Goal: Submit feedback/report problem

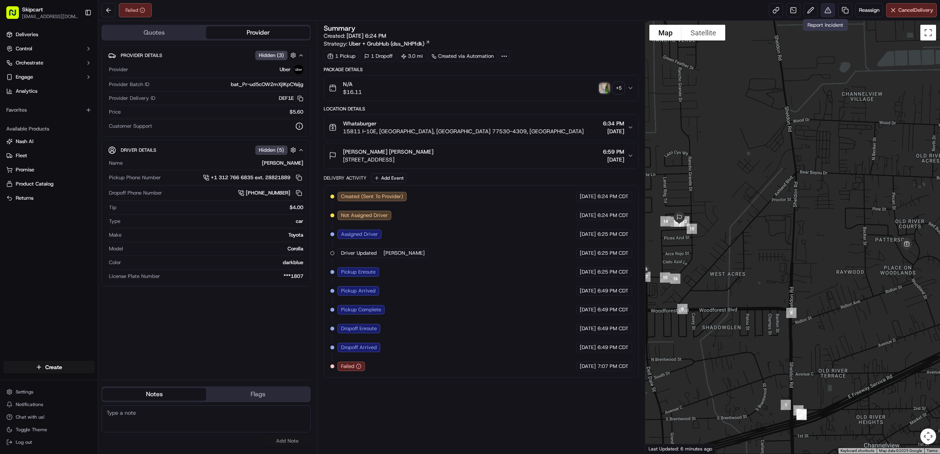
click at [825, 9] on button at bounding box center [828, 10] width 14 height 14
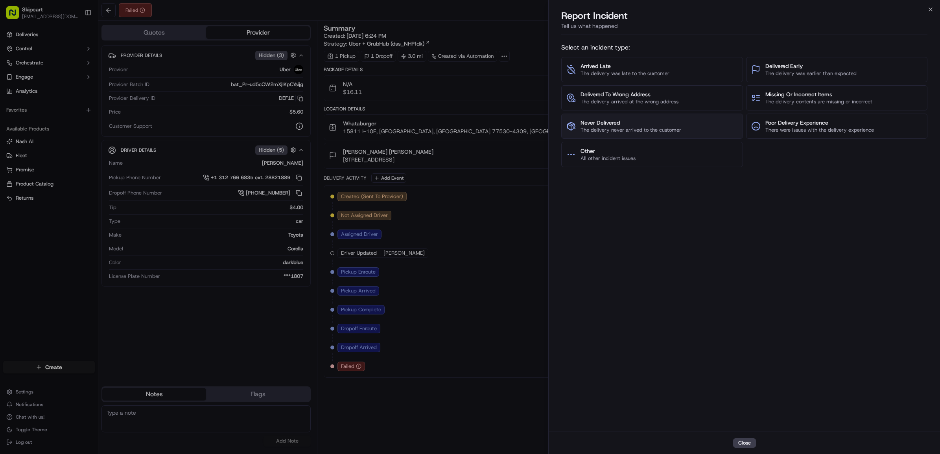
click at [608, 125] on span "Never Delivered" at bounding box center [631, 123] width 101 height 8
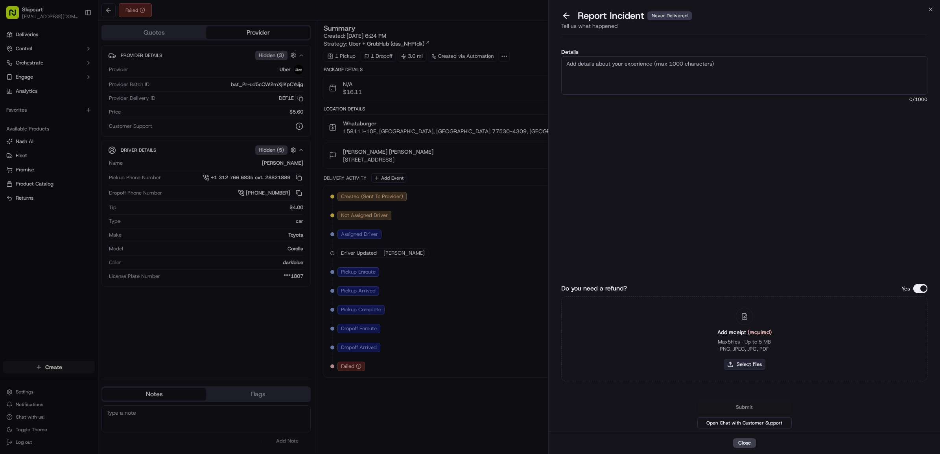
drag, startPoint x: 744, startPoint y: 373, endPoint x: 745, endPoint y: 365, distance: 7.9
click at [744, 367] on div "Add receipt (required) Max 5 files ∙ Up to 5 MB PNG, JPEG, JPG, PDF Select files" at bounding box center [744, 339] width 67 height 72
click at [746, 364] on button "Select files" at bounding box center [745, 364] width 42 height 11
type input "C:\fakepath\Nash_302.png"
drag, startPoint x: 776, startPoint y: 72, endPoint x: 750, endPoint y: 98, distance: 37.6
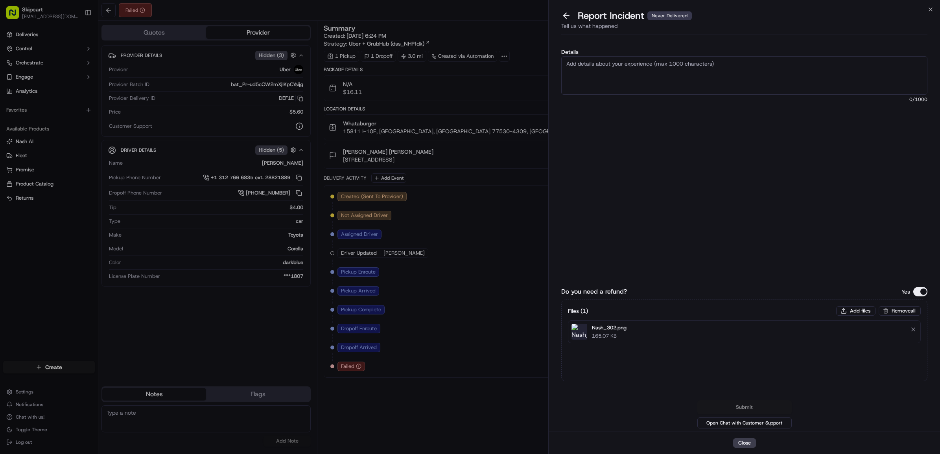
click at [776, 72] on textarea "Details" at bounding box center [745, 75] width 366 height 39
paste textarea "Customer reported non delivery, driver cancelled off after receiving items. Req…"
type textarea "Customer reported non delivery, driver cancelled off after receiving items. Req…"
click at [740, 403] on button "Submit" at bounding box center [745, 408] width 94 height 14
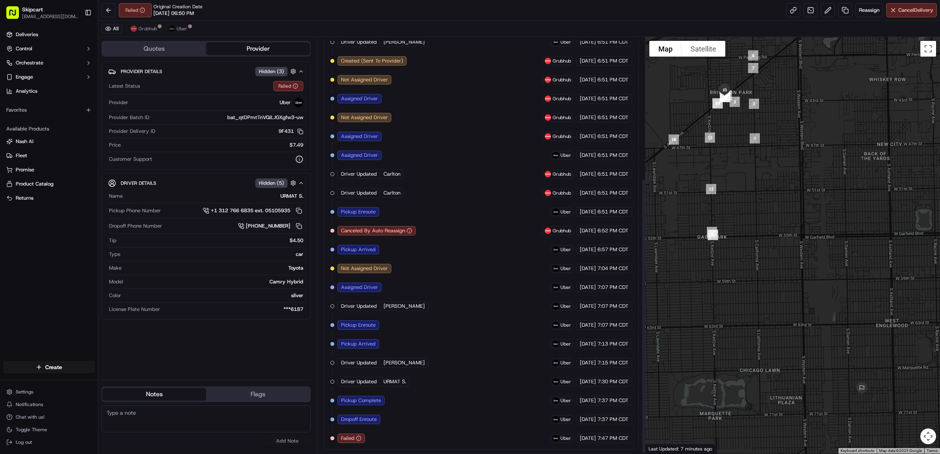
scroll to position [214, 0]
click at [185, 31] on span "Uber" at bounding box center [182, 29] width 11 height 6
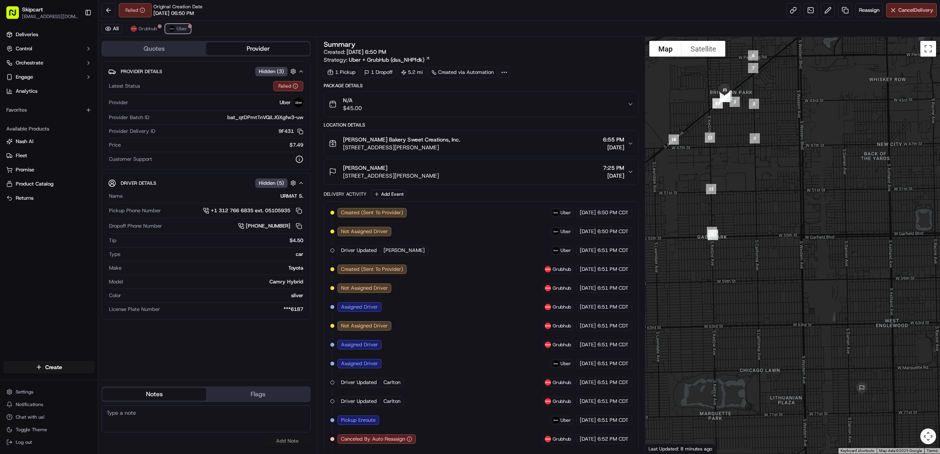
click at [181, 30] on span "Uber" at bounding box center [182, 29] width 11 height 6
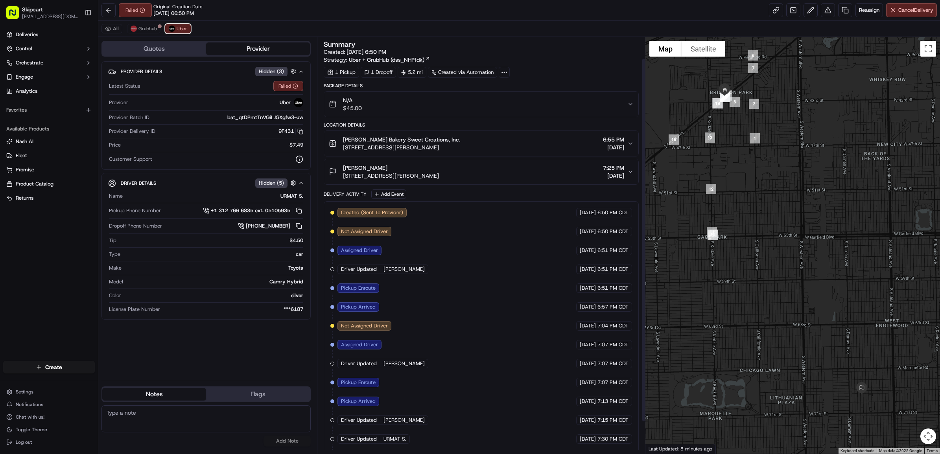
scroll to position [61, 0]
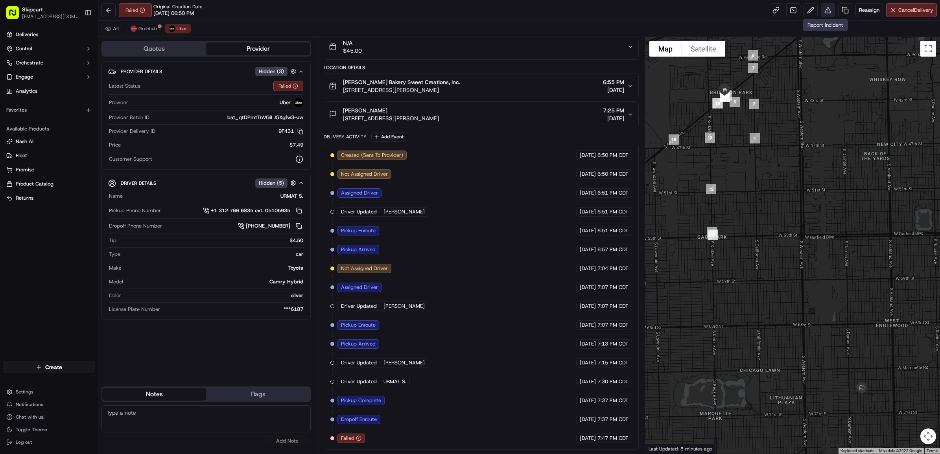
click at [827, 7] on button at bounding box center [828, 10] width 14 height 14
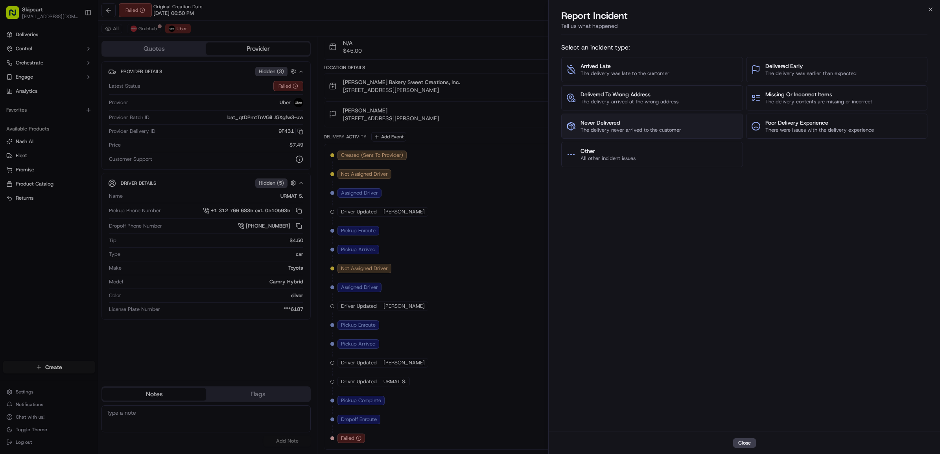
click at [652, 132] on span "The delivery never arrived to the customer" at bounding box center [631, 130] width 101 height 7
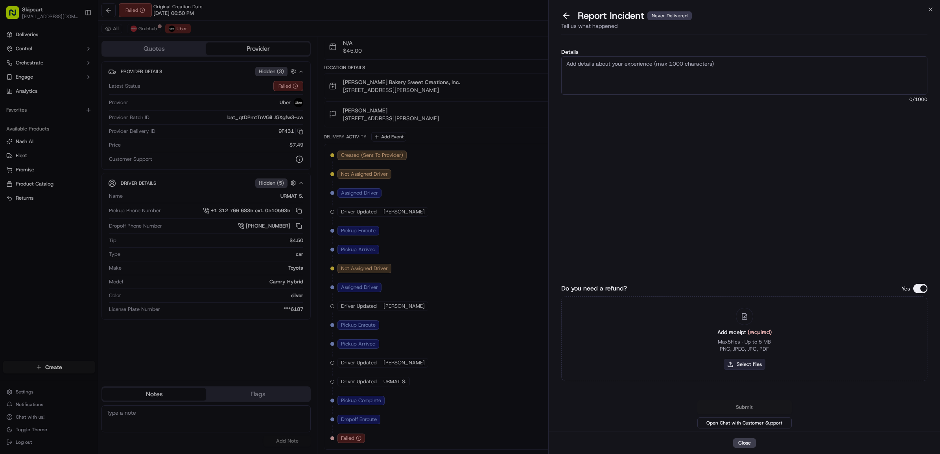
click at [731, 360] on button "Select files" at bounding box center [745, 364] width 42 height 11
type input "C:\fakepath\Nash_303.png"
click at [587, 67] on textarea "Details" at bounding box center [745, 75] width 366 height 39
paste textarea "Customer reported non delivery, driver cancelled off after receiving items. Req…"
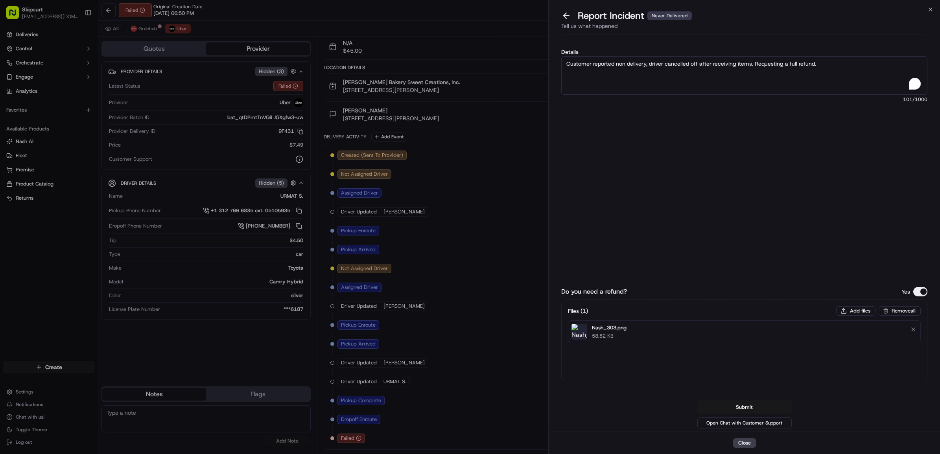
type textarea "Customer reported non delivery, driver cancelled off after receiving items. Req…"
click at [618, 215] on div "Do you need a refund? Yes Files ( 1 ) Add files Remove all Nash_303.png 58.82 K…" at bounding box center [745, 320] width 366 height 221
click at [750, 403] on button "Submit" at bounding box center [745, 408] width 94 height 14
